Goal: Task Accomplishment & Management: Manage account settings

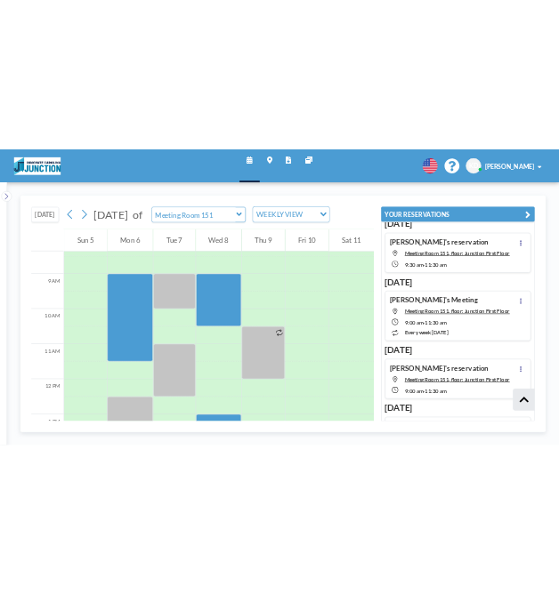
scroll to position [557, 0]
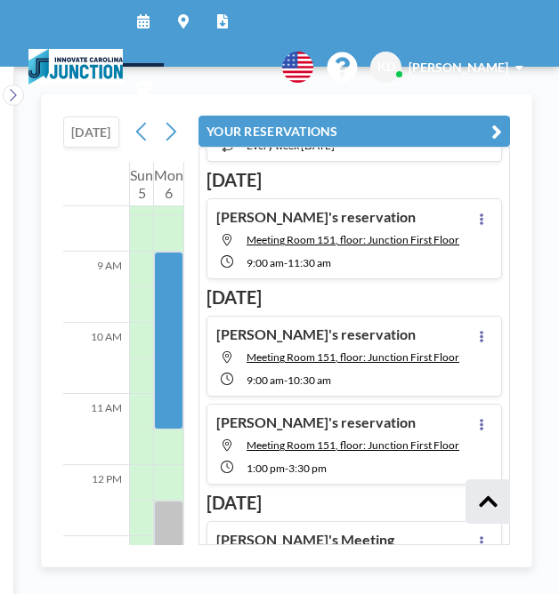
click at [494, 129] on icon "button" at bounding box center [496, 131] width 11 height 21
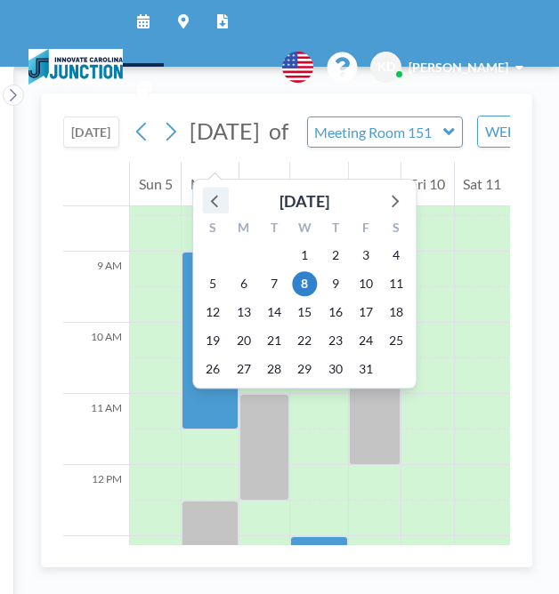
click at [211, 204] on icon at bounding box center [215, 200] width 23 height 23
click at [331, 344] on span "25" at bounding box center [335, 340] width 25 height 25
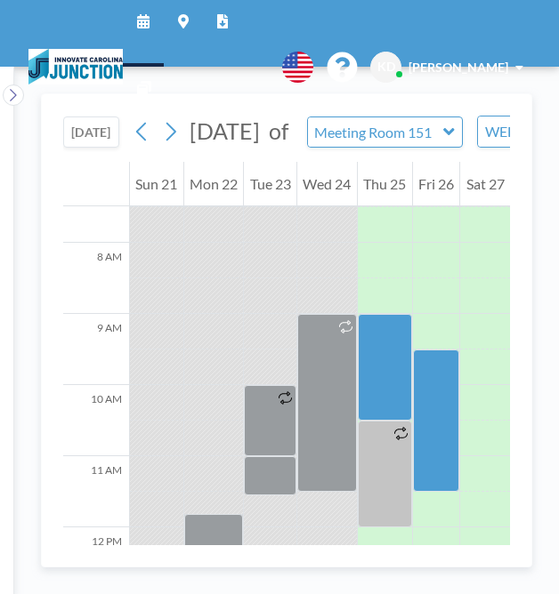
scroll to position [532, 0]
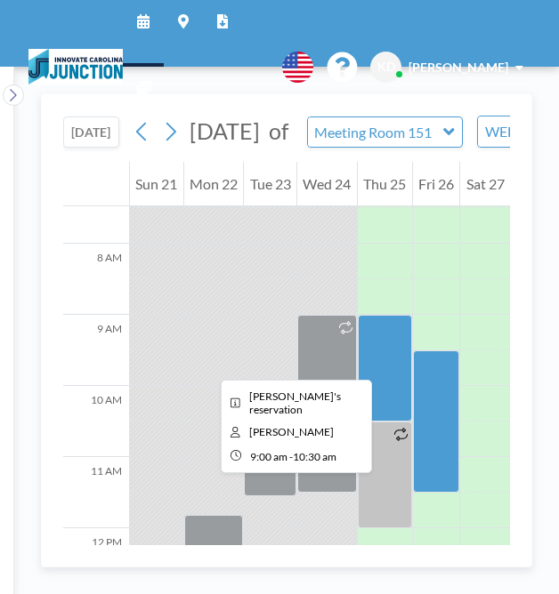
click at [393, 364] on div at bounding box center [385, 368] width 54 height 107
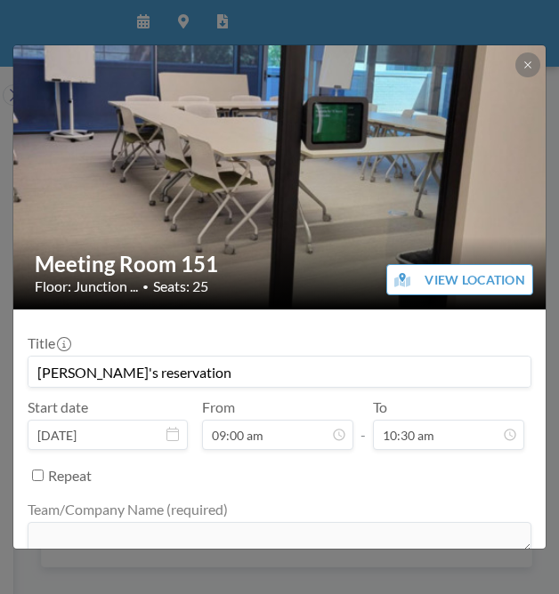
click at [393, 364] on input "[PERSON_NAME]'s reservation" at bounding box center [279, 372] width 502 height 30
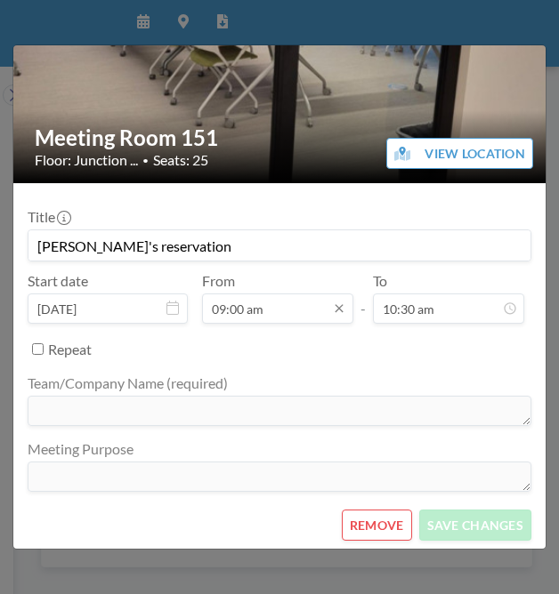
scroll to position [130, 0]
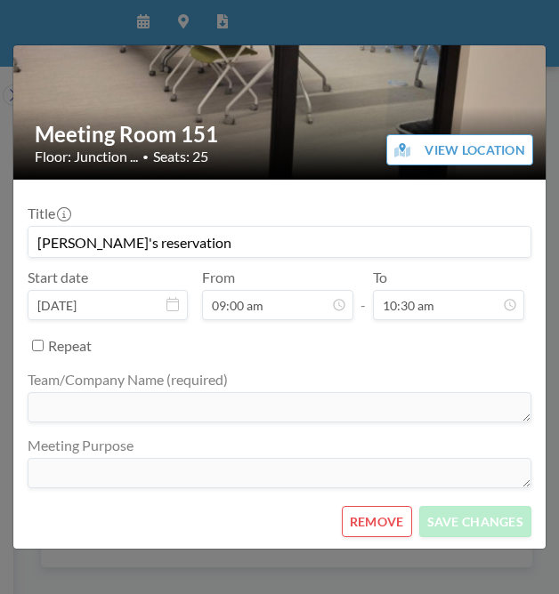
click at [367, 515] on button "REMOVE" at bounding box center [377, 521] width 70 height 31
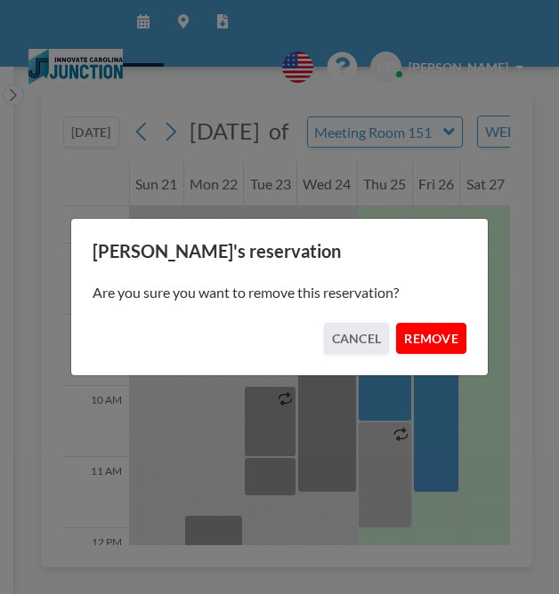
click at [432, 337] on button "REMOVE" at bounding box center [431, 338] width 70 height 31
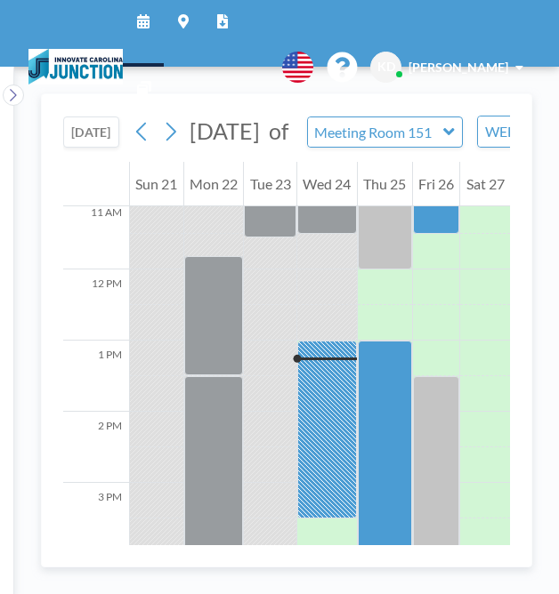
scroll to position [792, 0]
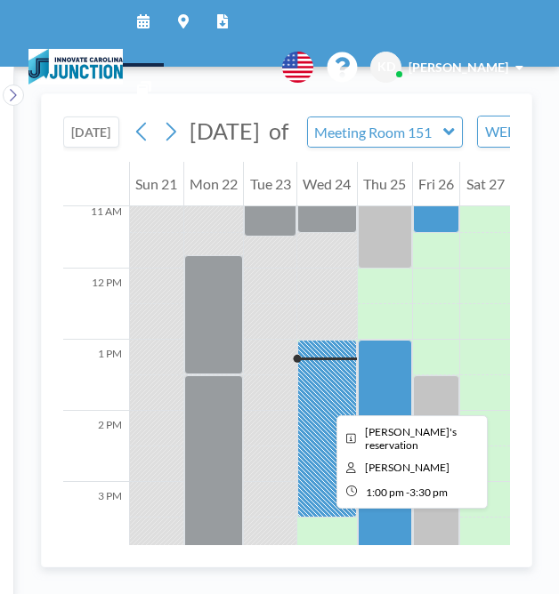
click at [322, 400] on div at bounding box center [327, 429] width 60 height 178
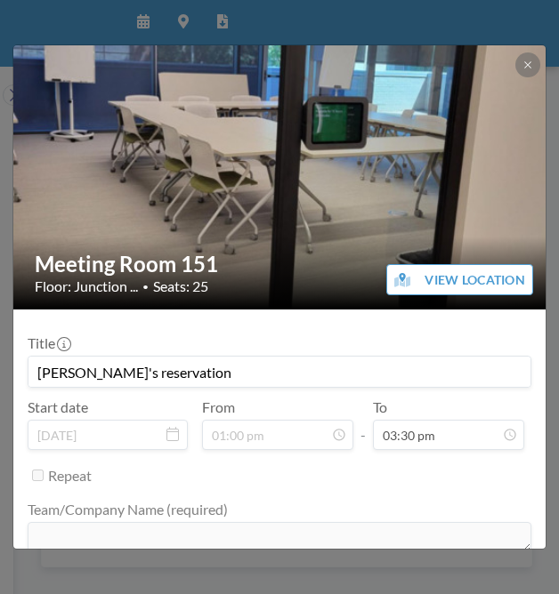
scroll to position [130, 0]
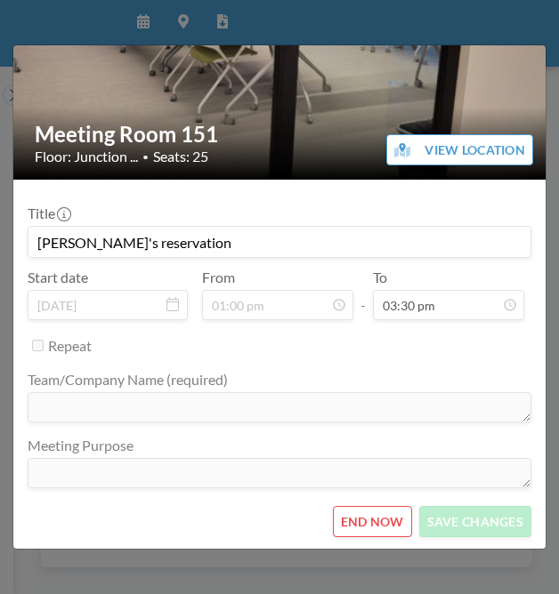
click at [366, 518] on button "END NOW" at bounding box center [372, 521] width 79 height 31
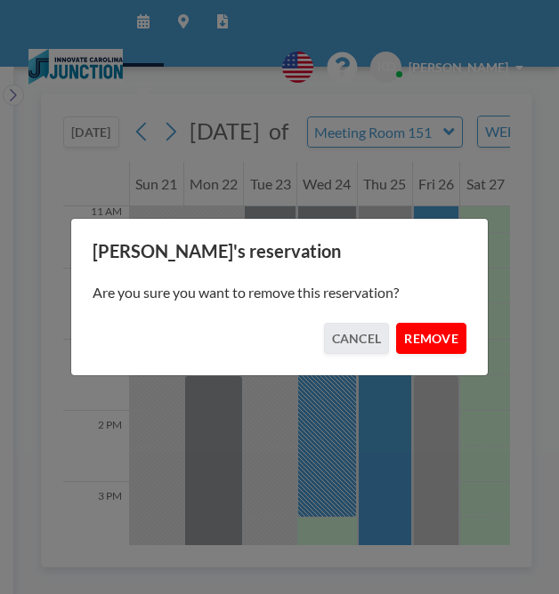
click at [445, 338] on button "REMOVE" at bounding box center [431, 338] width 70 height 31
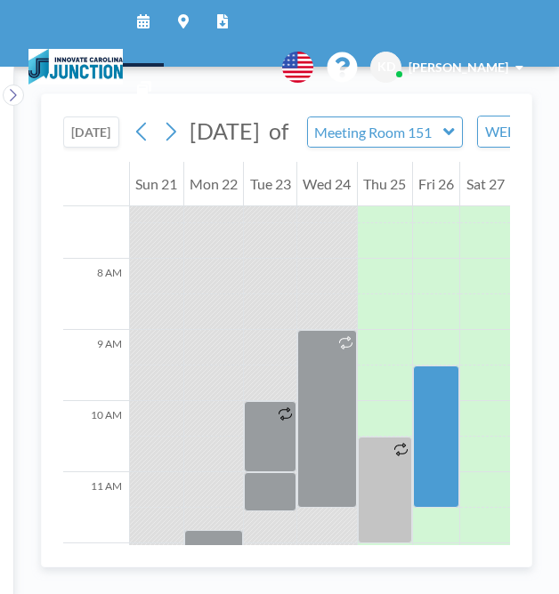
scroll to position [516, 0]
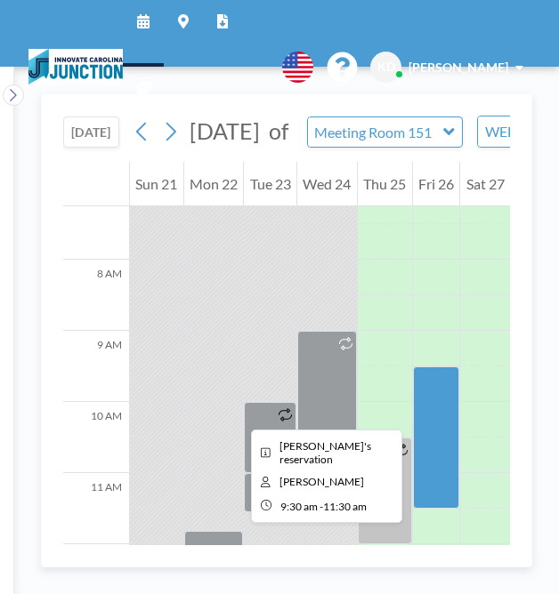
click at [424, 414] on div at bounding box center [436, 438] width 47 height 142
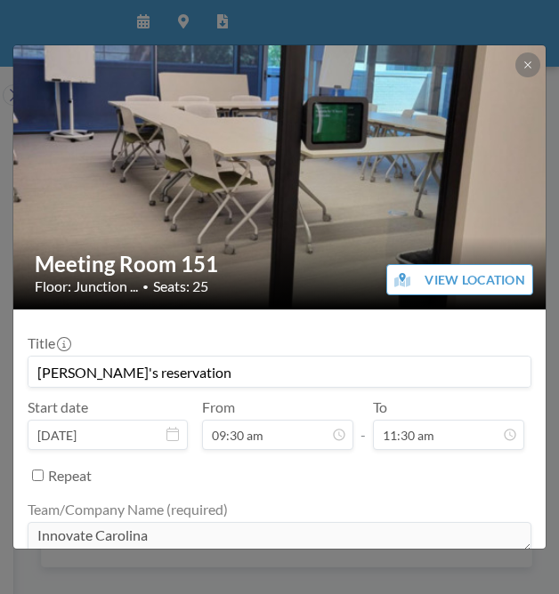
scroll to position [130, 0]
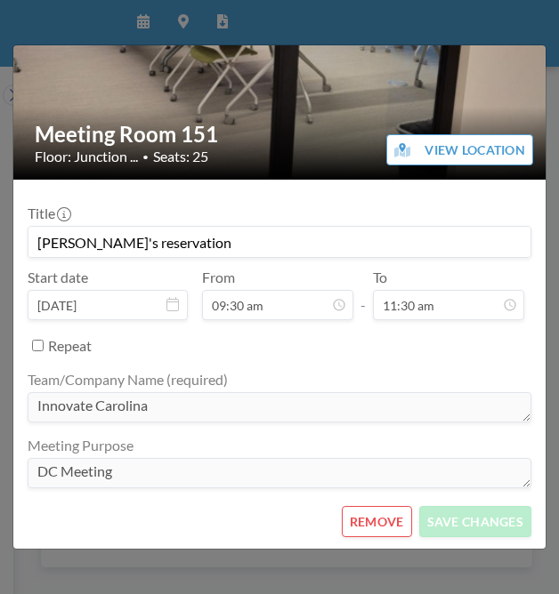
click at [377, 523] on button "REMOVE" at bounding box center [377, 521] width 70 height 31
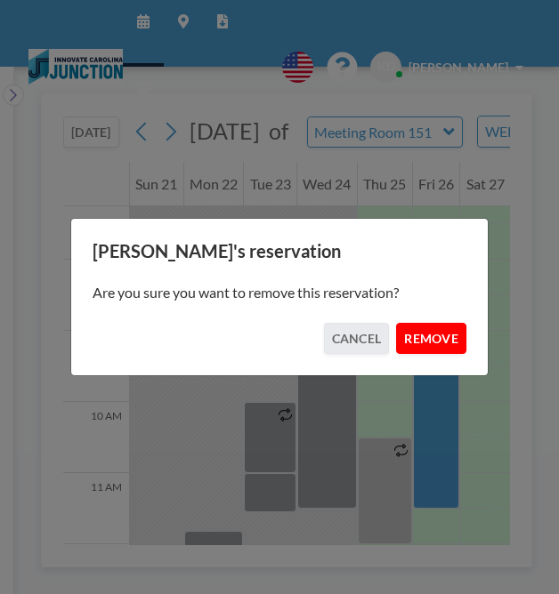
click at [441, 347] on button "REMOVE" at bounding box center [431, 338] width 70 height 31
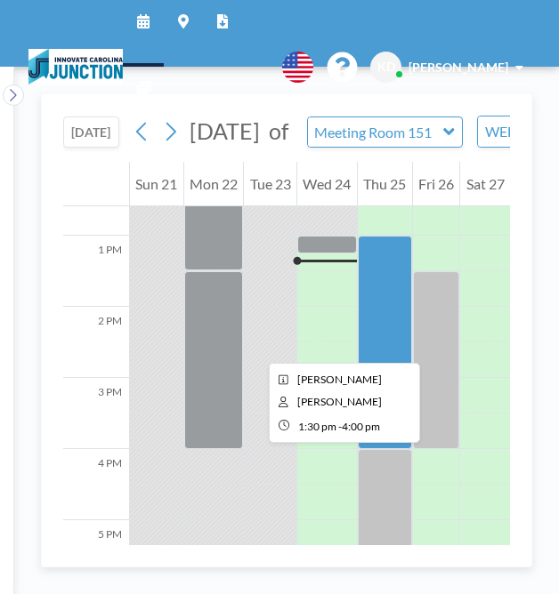
scroll to position [861, 0]
